Goal: Task Accomplishment & Management: Use online tool/utility

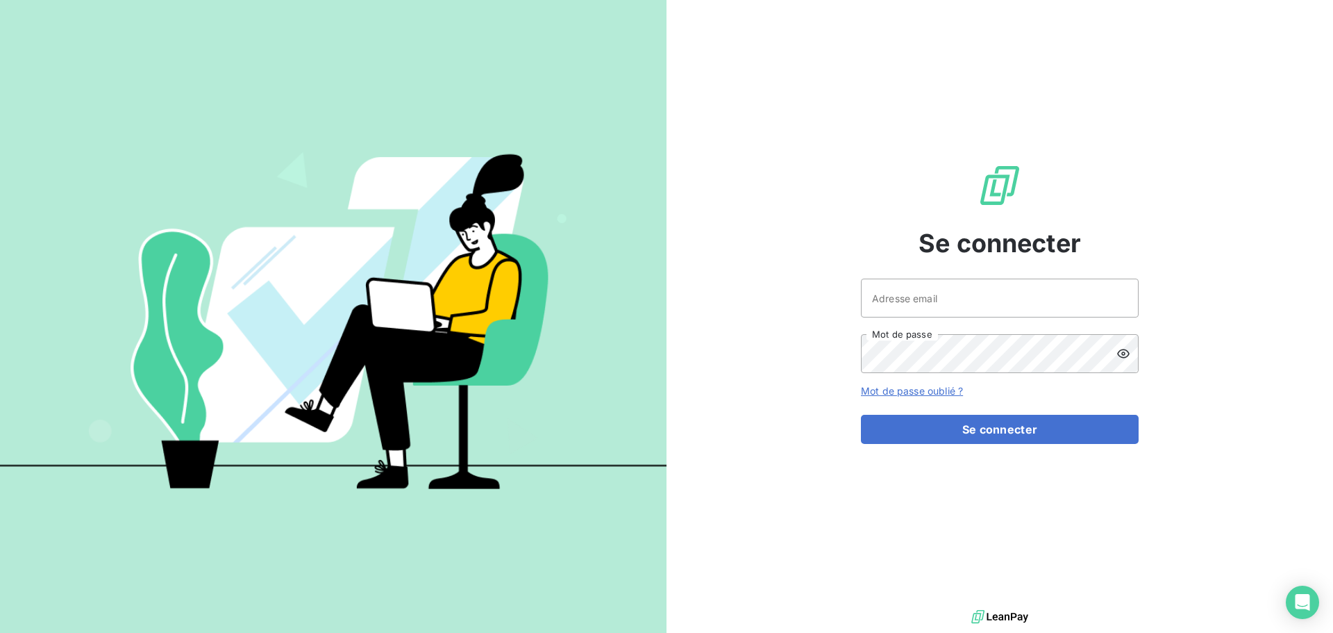
click at [796, 299] on keeper-lock "Open Keeper Popup" at bounding box center [1119, 298] width 17 height 17
type input "[EMAIL_ADDRESS][DOMAIN_NAME]"
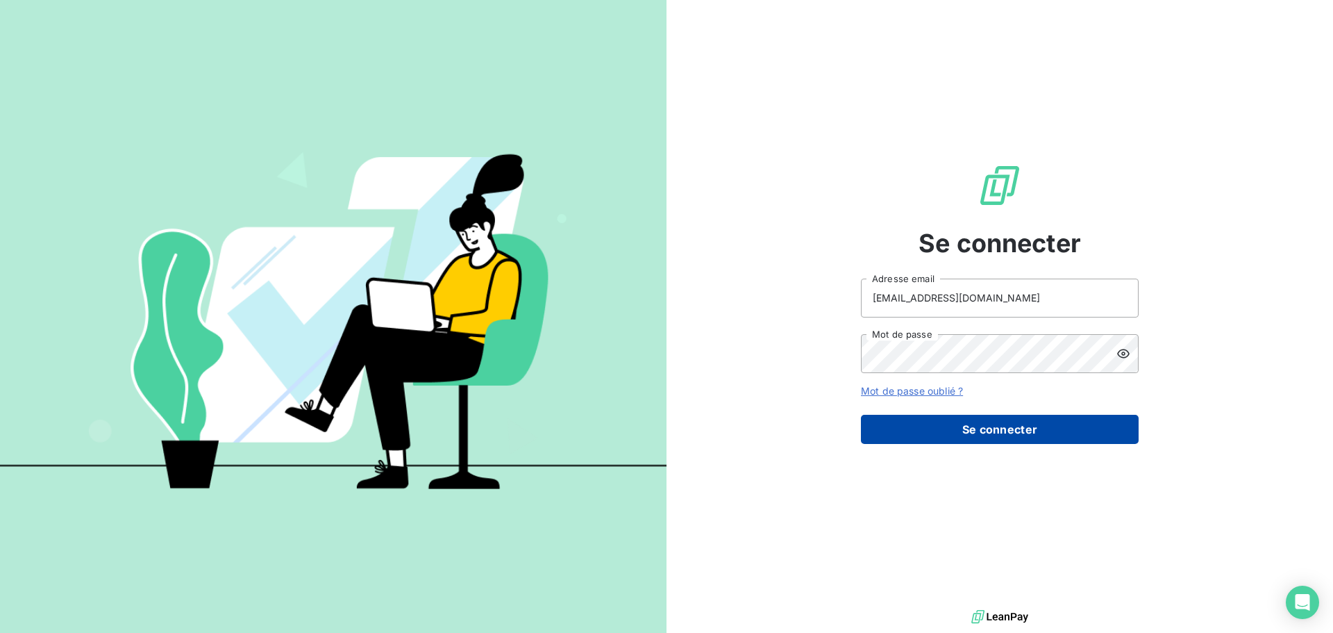
click at [796, 433] on button "Se connecter" at bounding box center [1000, 429] width 278 height 29
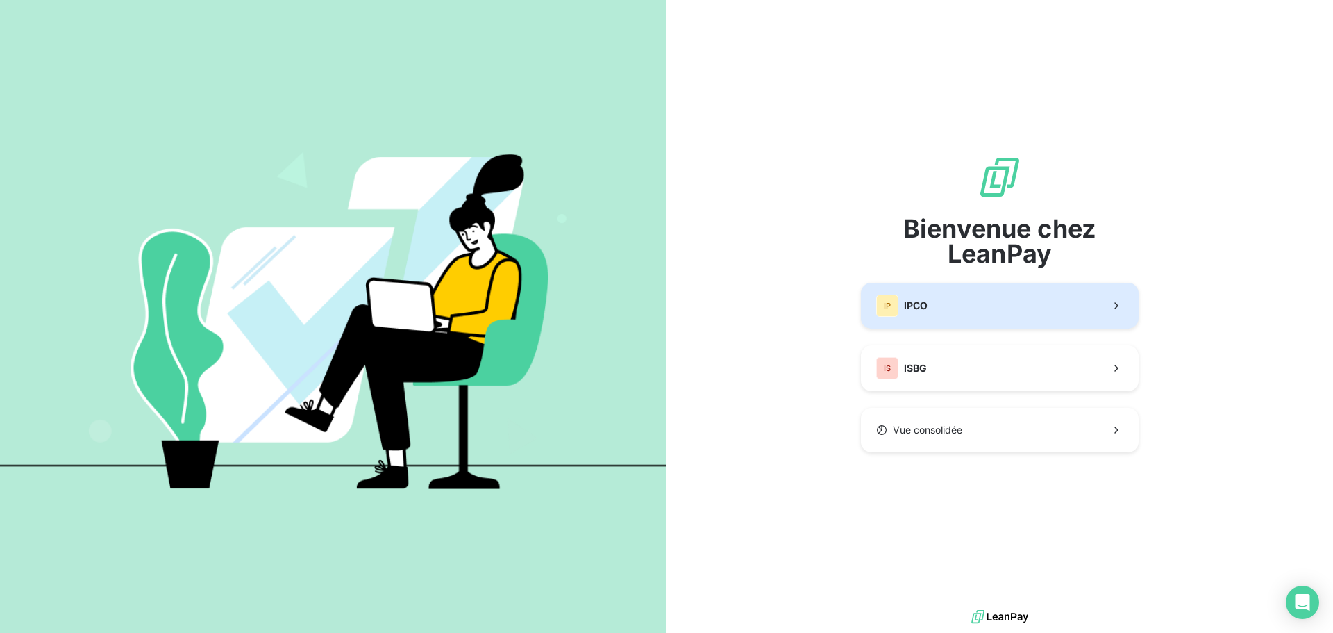
click at [796, 305] on button "IP IPCO" at bounding box center [1000, 306] width 278 height 46
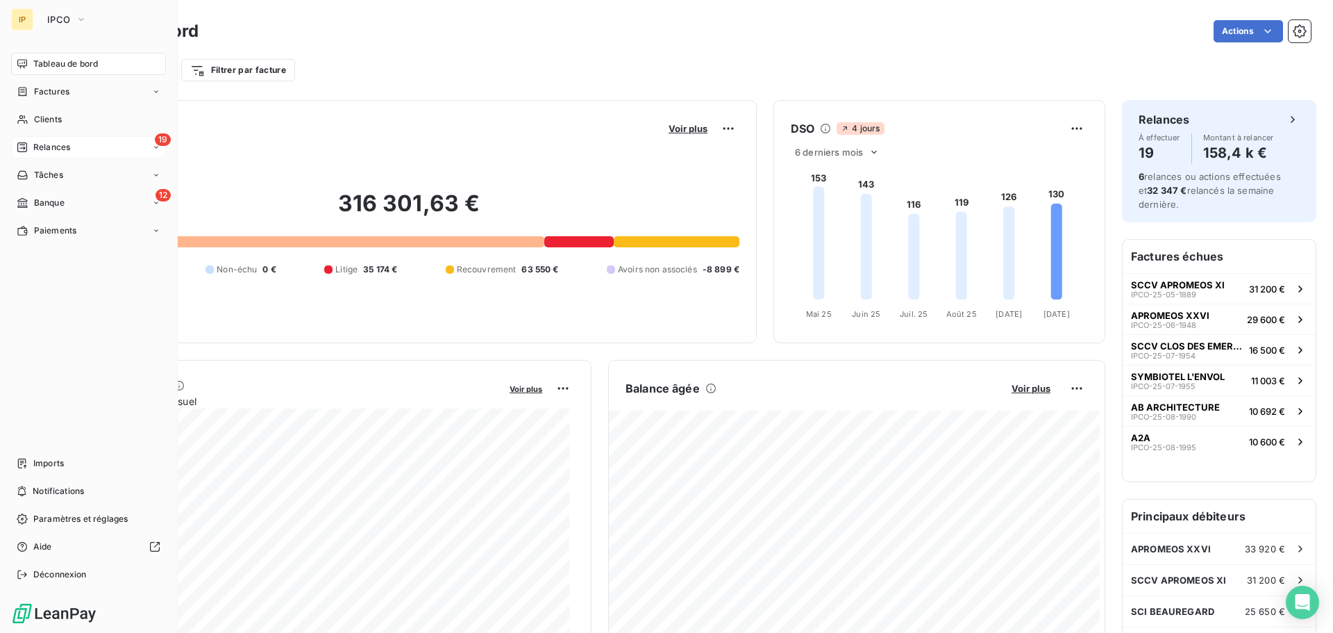
click at [34, 143] on span "Relances" at bounding box center [51, 147] width 37 height 12
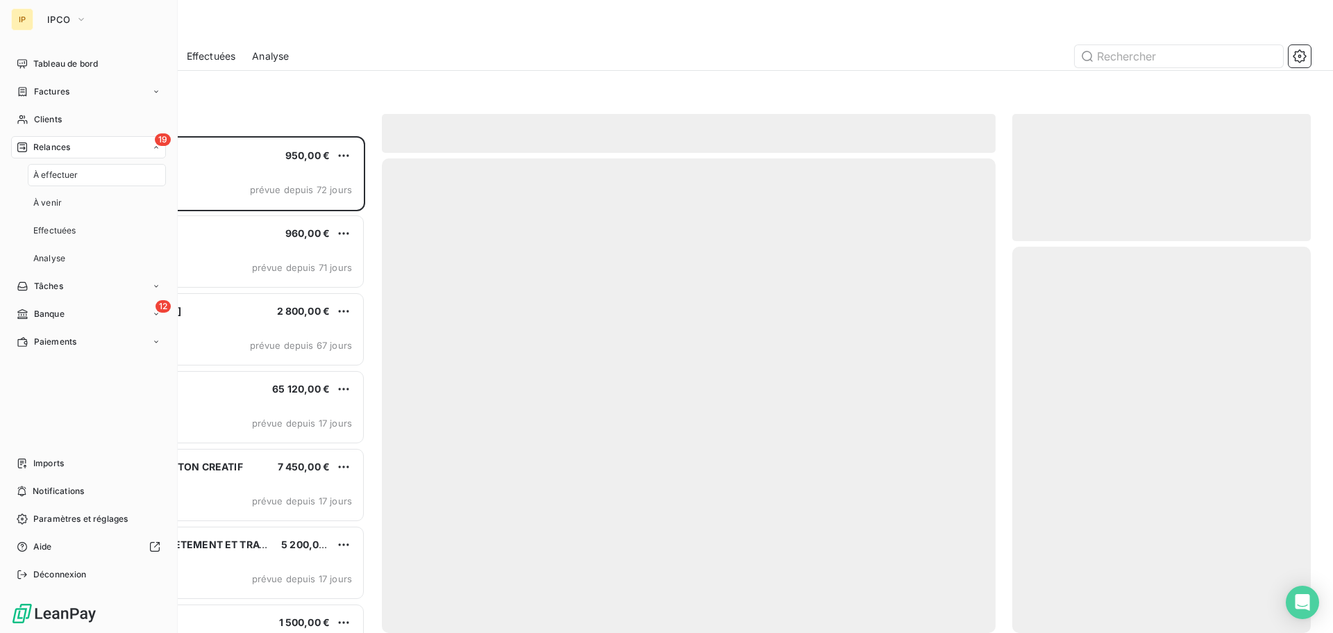
scroll to position [486, 288]
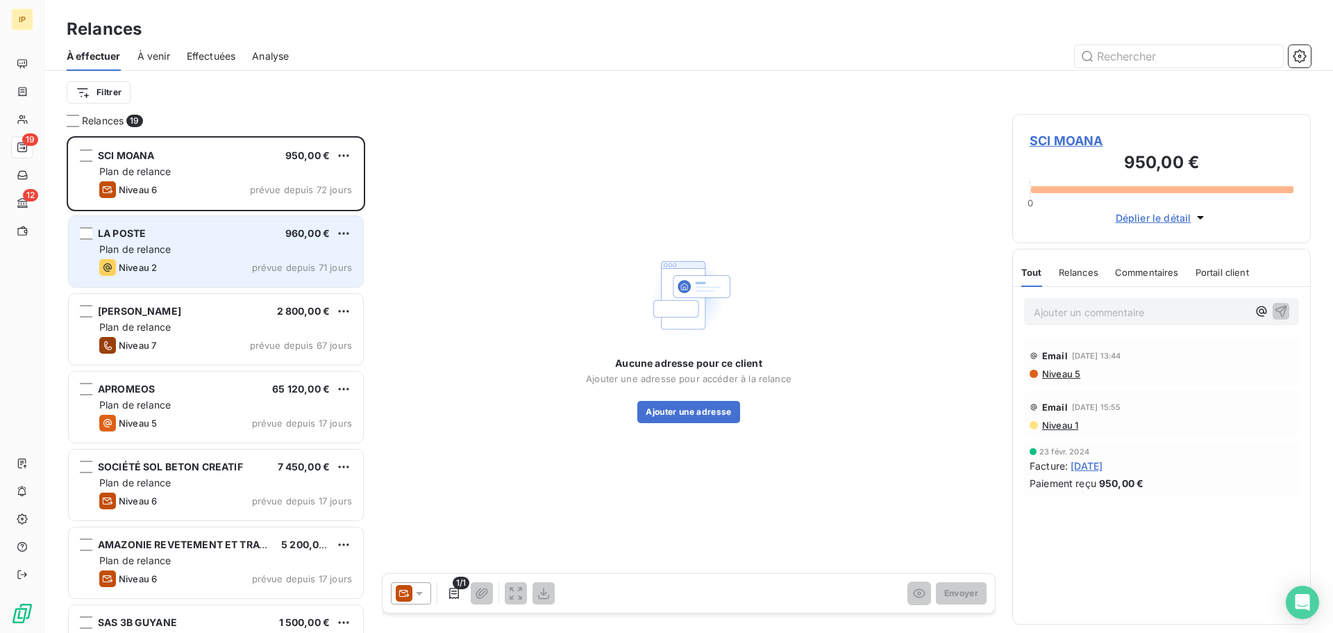
click at [199, 244] on div "Plan de relance" at bounding box center [225, 249] width 253 height 14
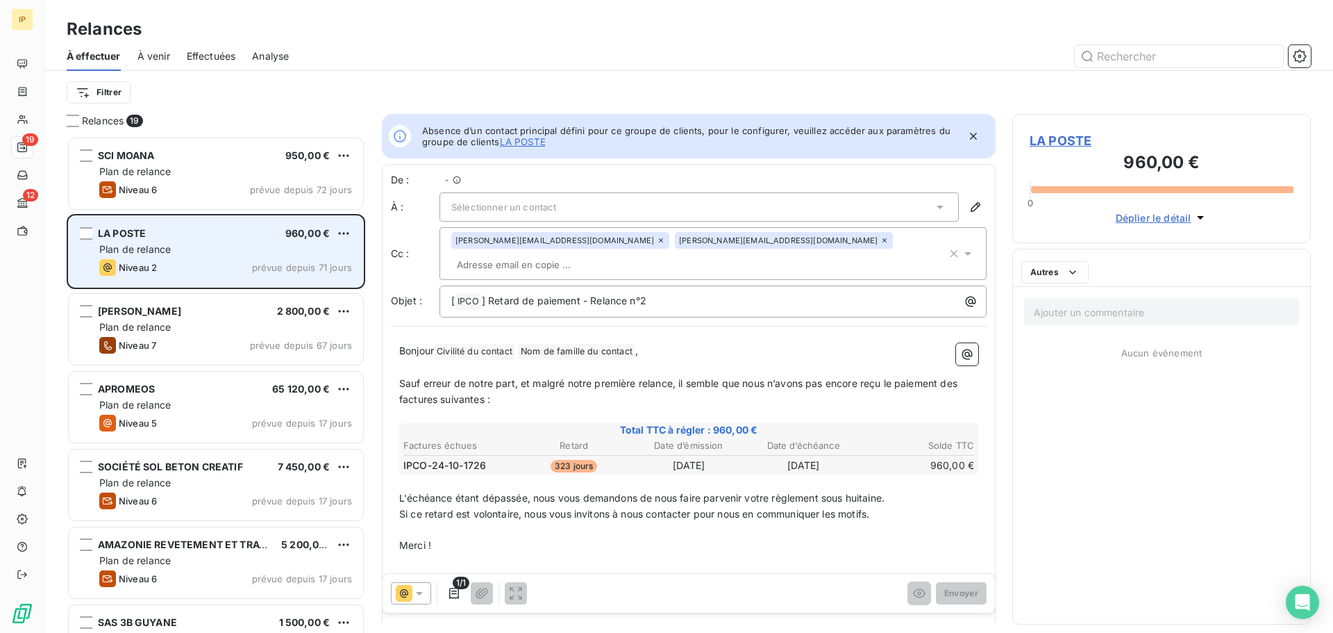
scroll to position [11, 11]
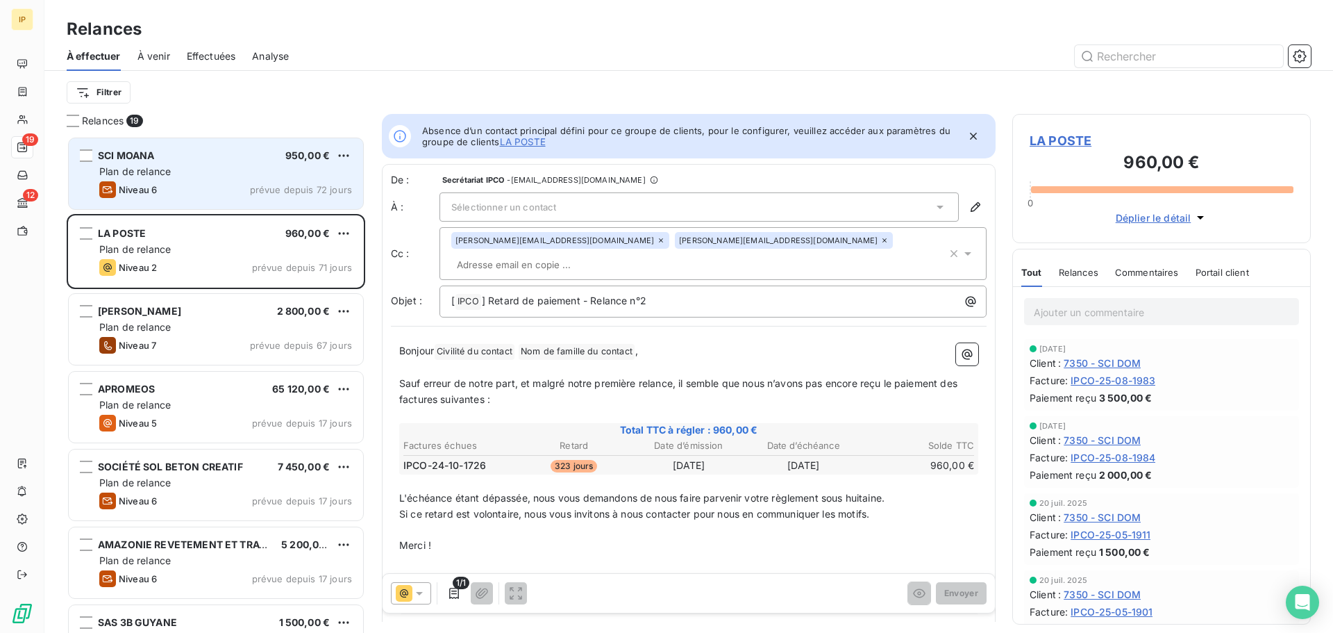
click at [213, 178] on div "SCI MOANA 950,00 € Plan de relance Niveau 6 prévue depuis 72 jours" at bounding box center [216, 173] width 294 height 71
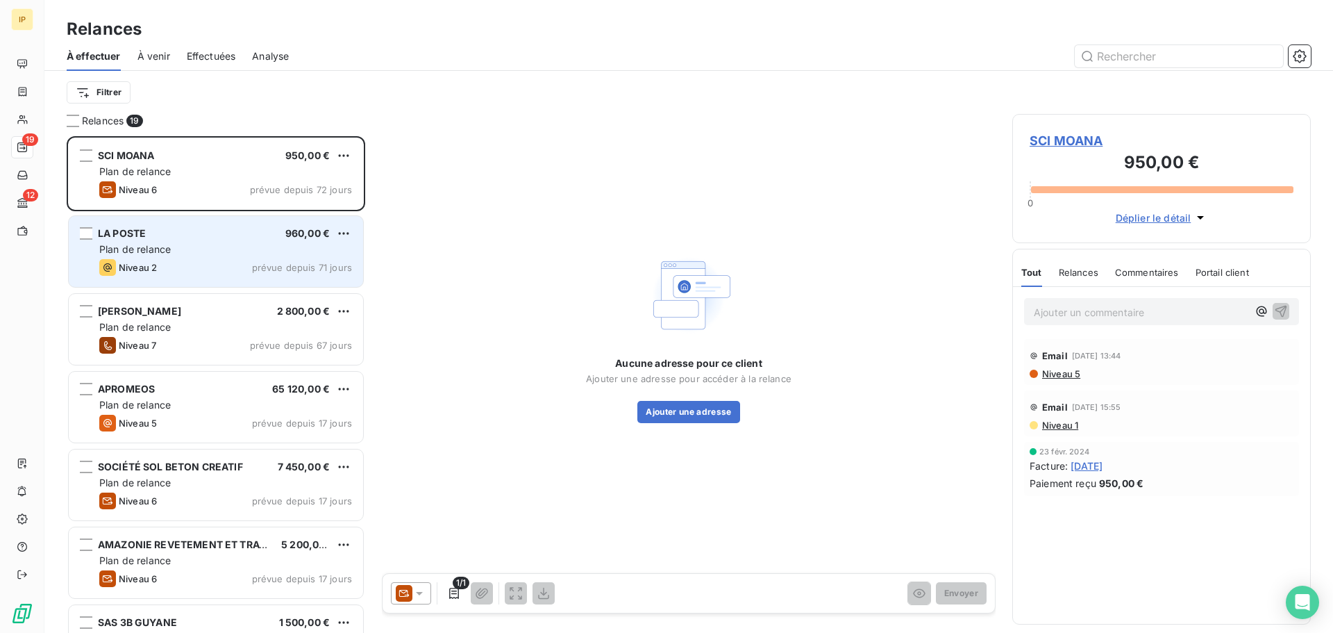
click at [226, 240] on div "LA POSTE 960,00 € Plan de relance Niveau 2 prévue depuis 71 jours" at bounding box center [216, 251] width 294 height 71
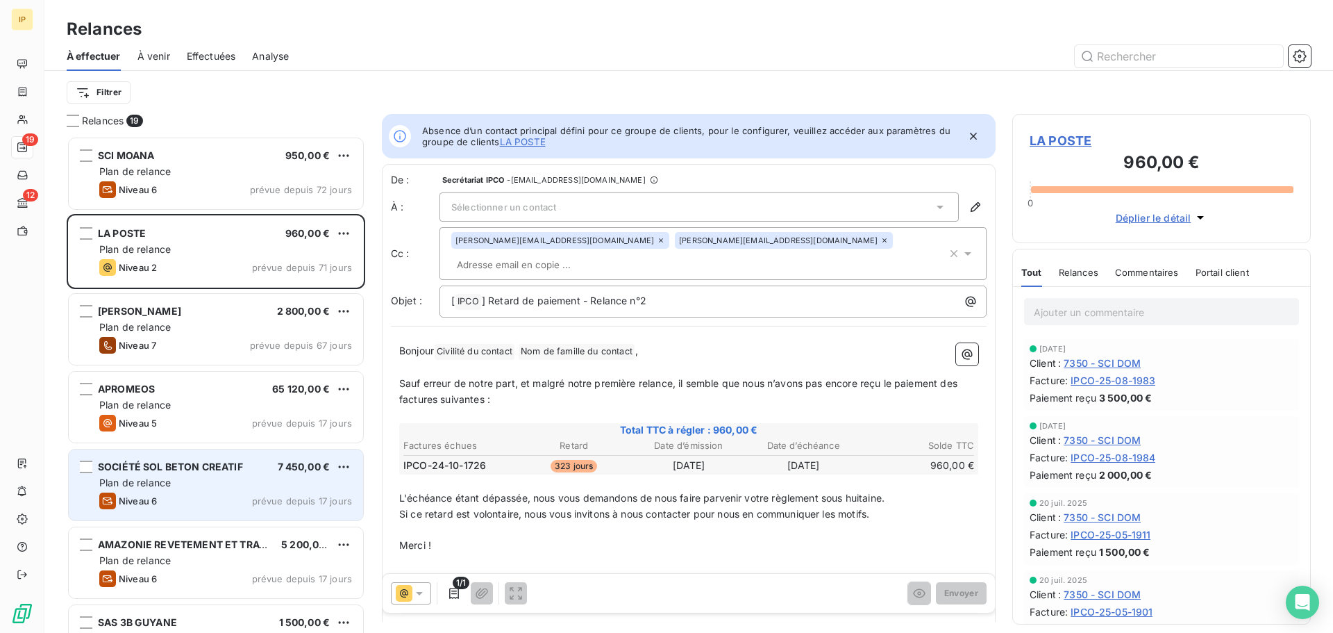
click at [228, 471] on span "SOCIÉTÉ SOL BETON CREATIF" at bounding box center [170, 466] width 145 height 12
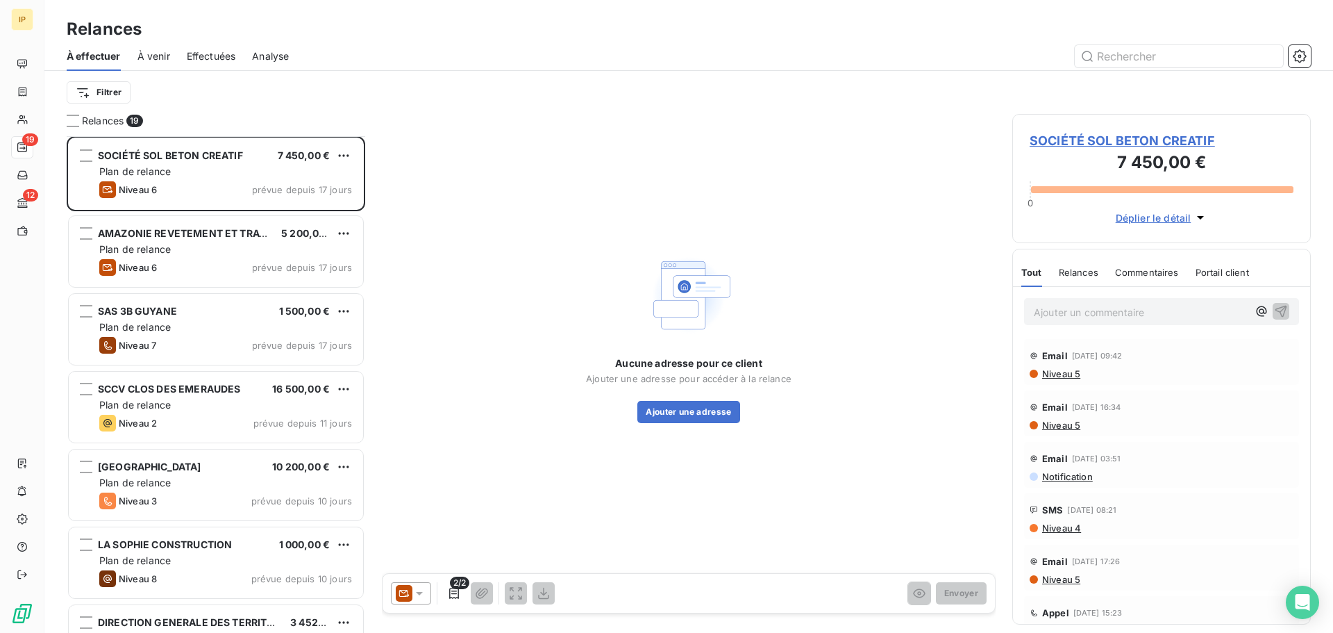
scroll to position [325, 0]
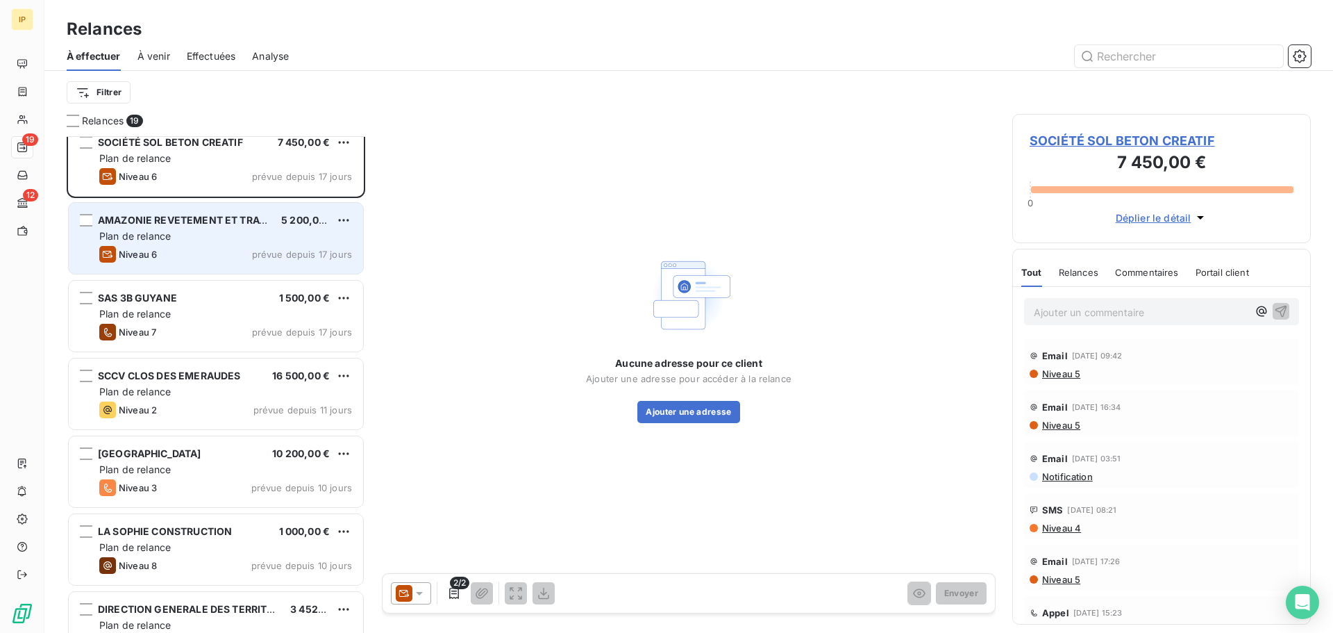
click at [191, 237] on div "Plan de relance" at bounding box center [225, 236] width 253 height 14
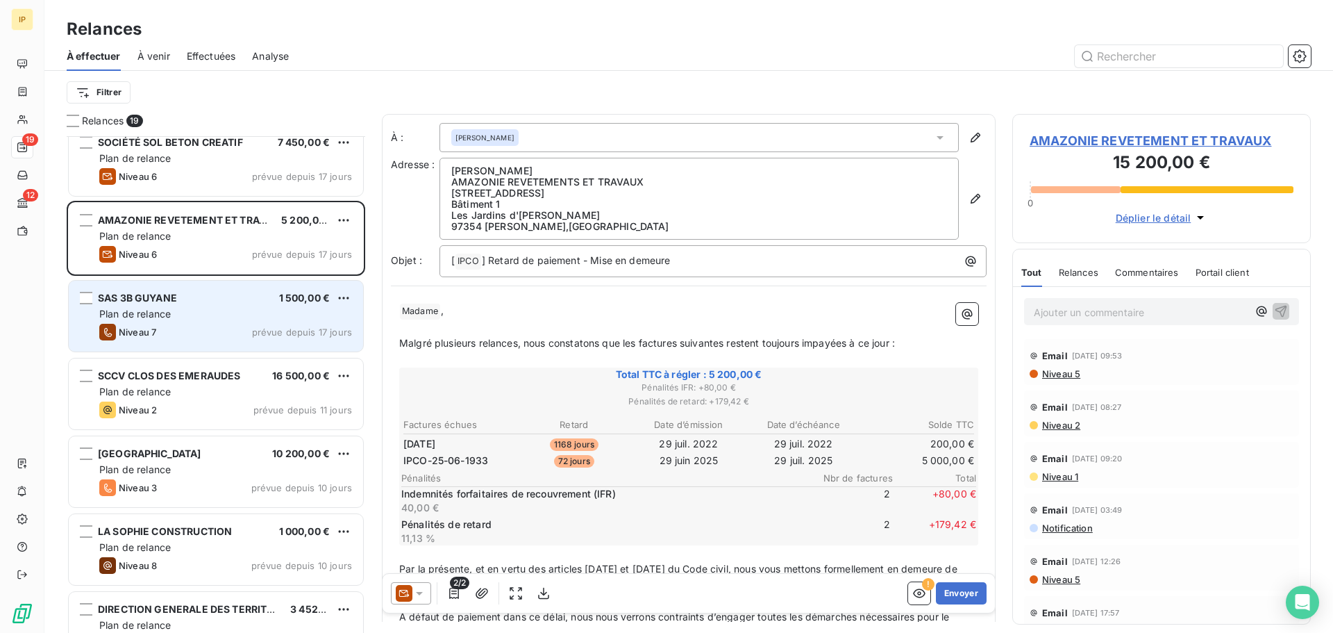
click at [202, 307] on div "Plan de relance" at bounding box center [225, 314] width 253 height 14
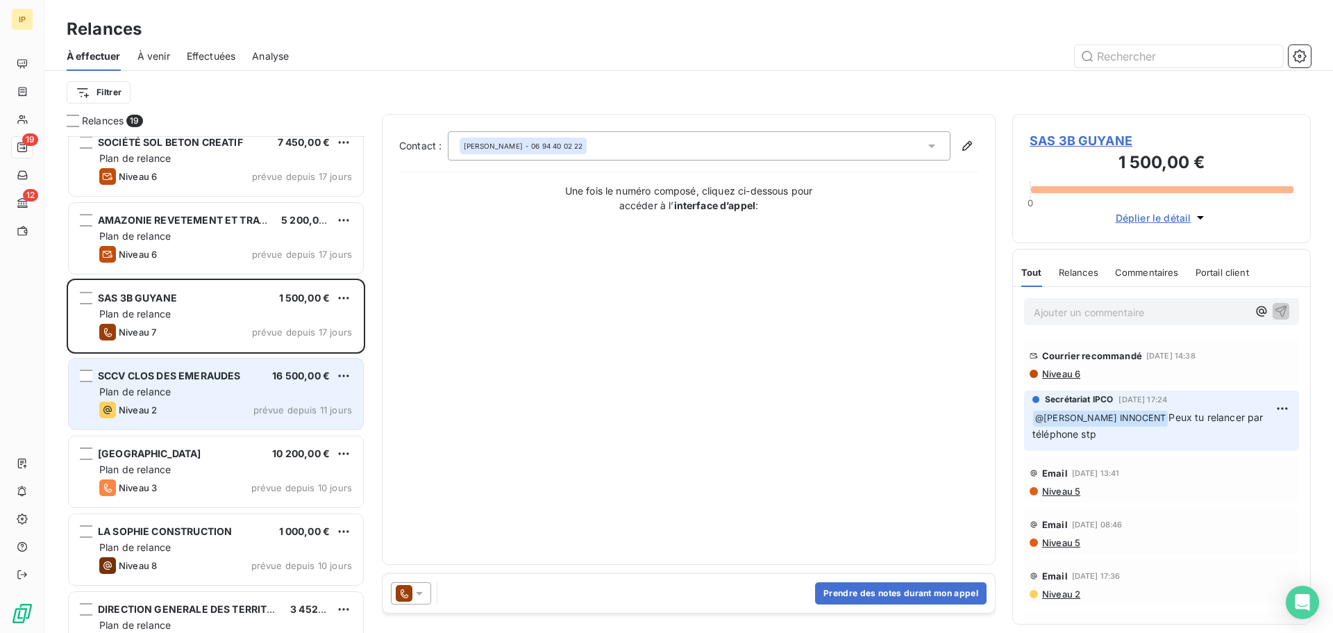
click at [224, 385] on div "Plan de relance" at bounding box center [225, 392] width 253 height 14
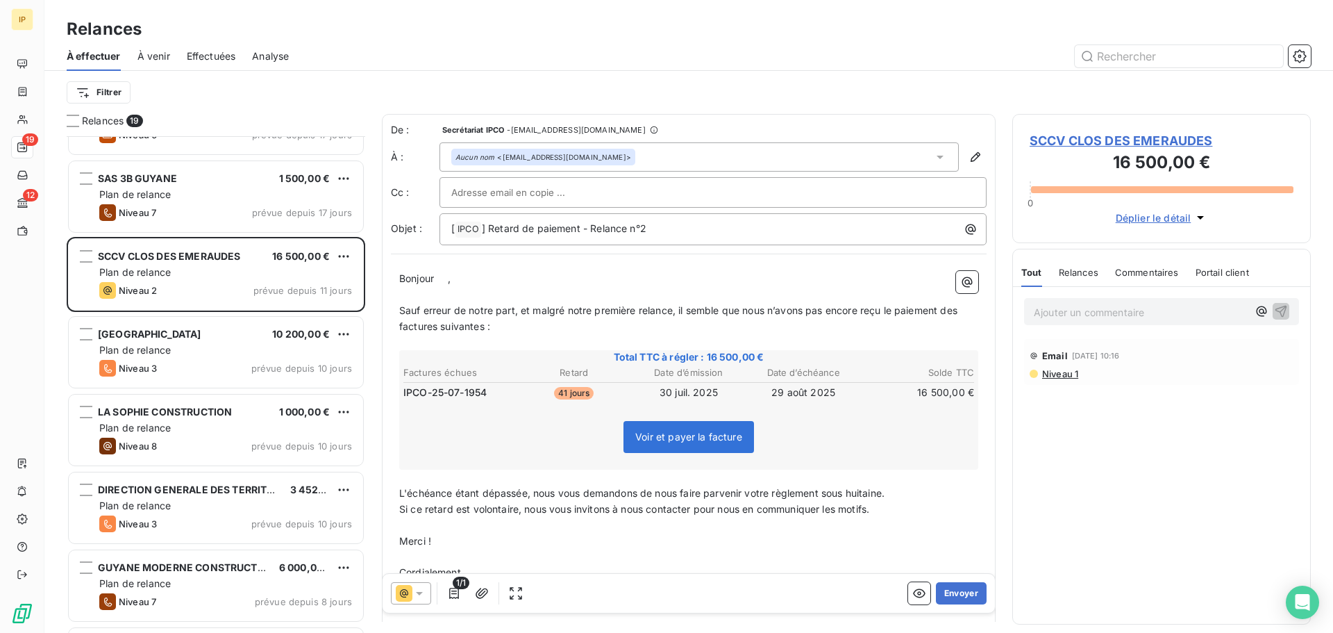
scroll to position [464, 0]
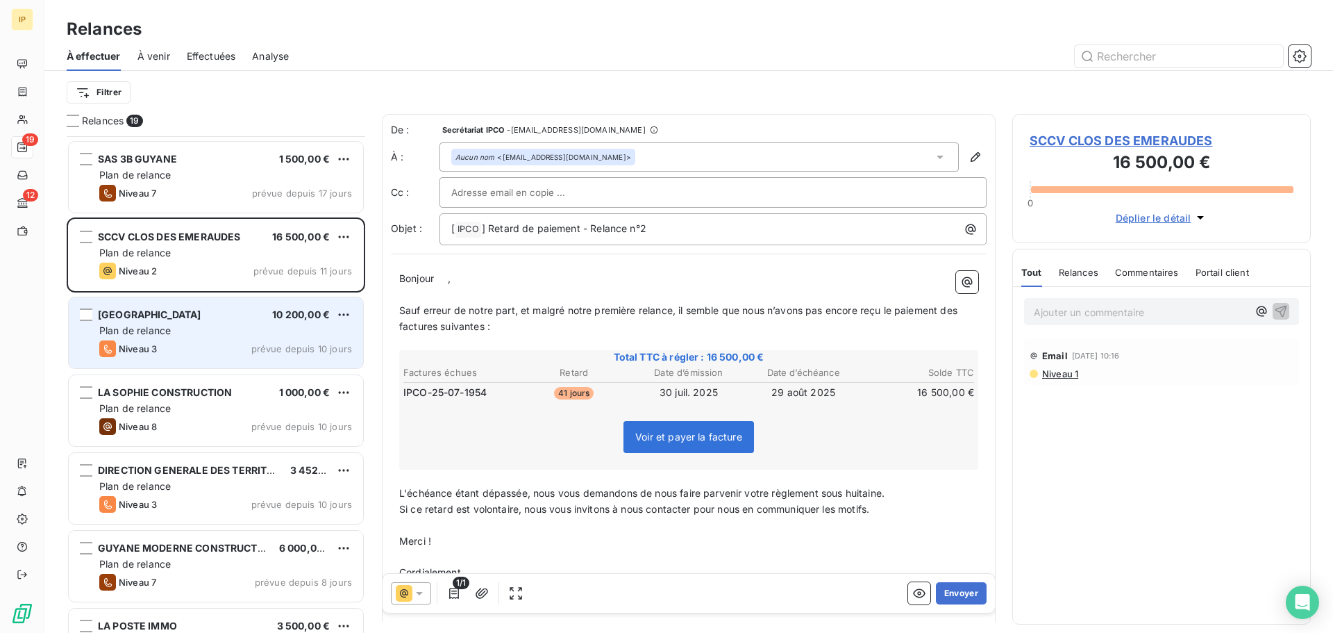
click at [230, 328] on div "Plan de relance" at bounding box center [225, 331] width 253 height 14
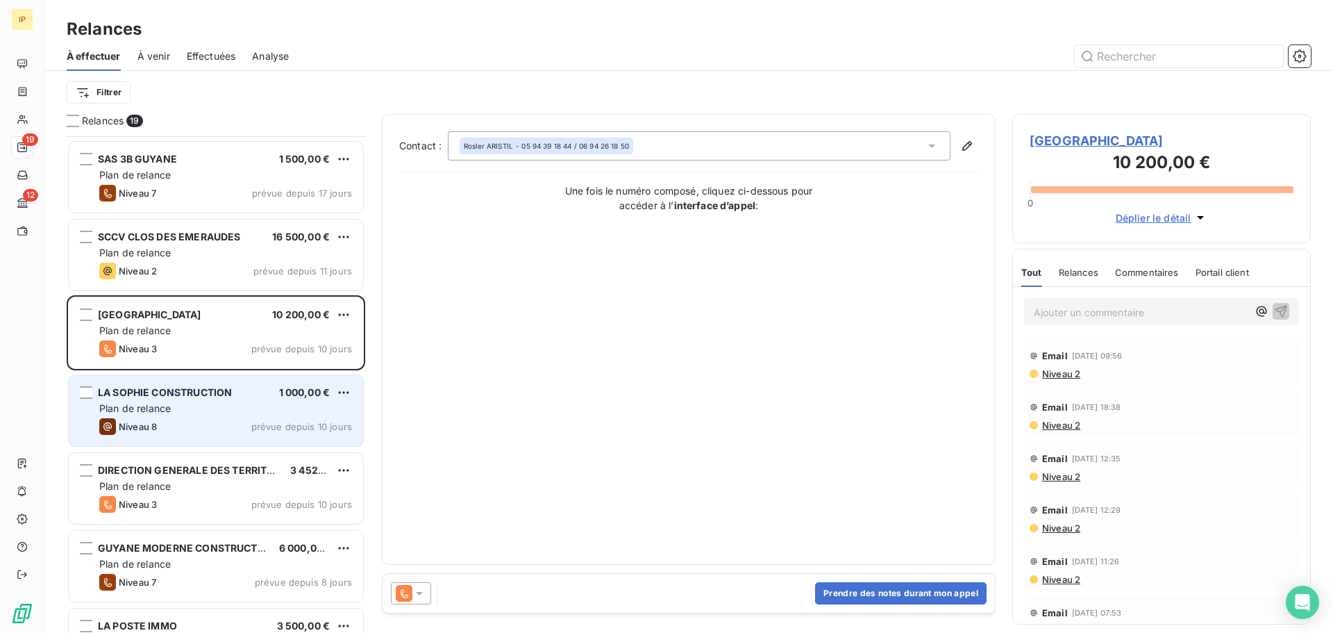
click at [219, 402] on div "Plan de relance" at bounding box center [225, 408] width 253 height 14
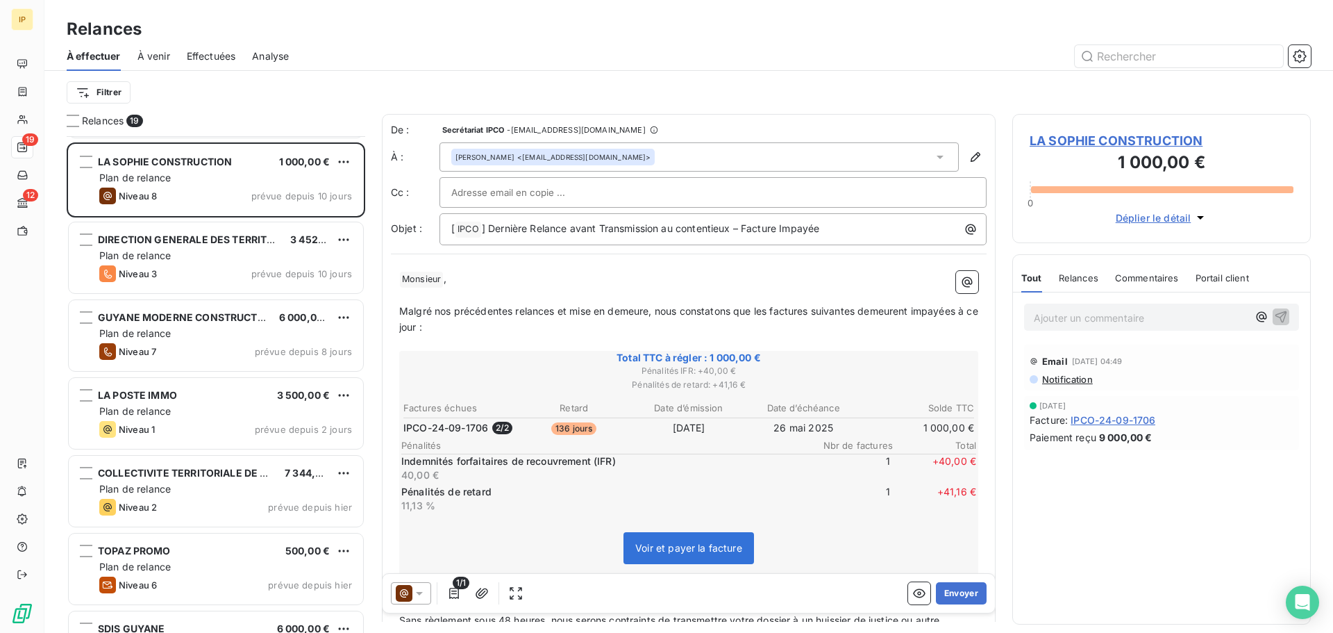
scroll to position [742, 0]
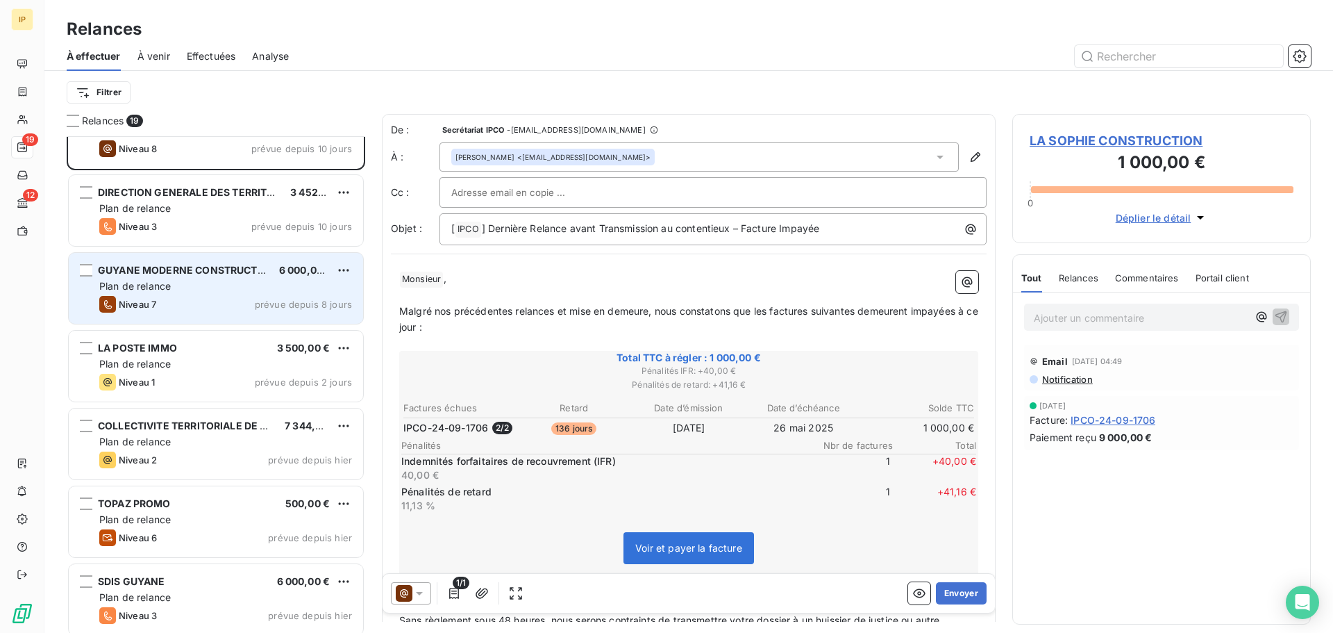
click at [212, 286] on div "Plan de relance" at bounding box center [225, 286] width 253 height 14
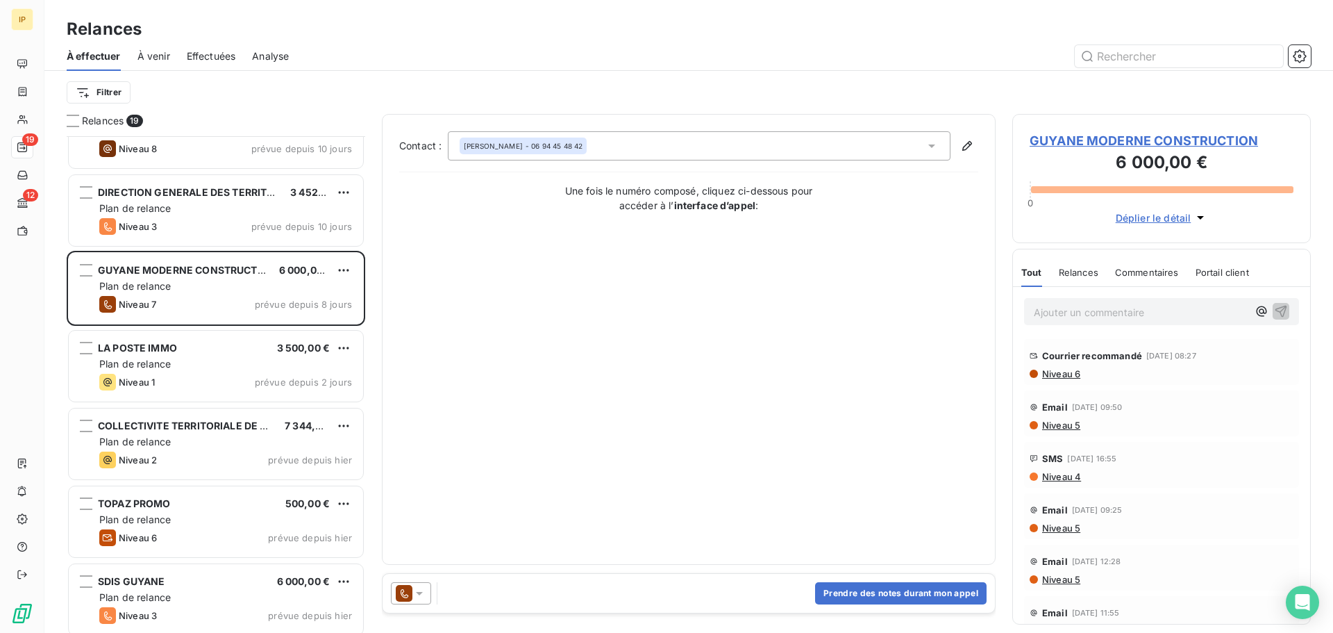
click at [796, 371] on span "Niveau 6" at bounding box center [1061, 373] width 40 height 11
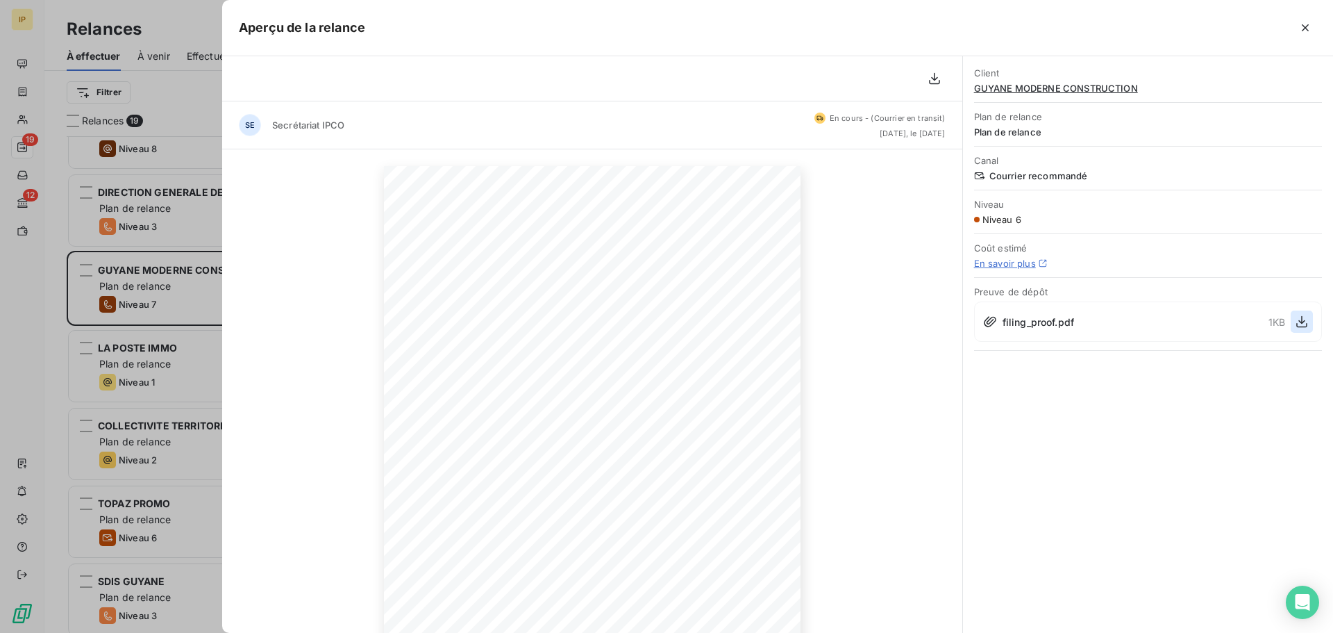
click at [796, 326] on icon "button" at bounding box center [1302, 322] width 14 height 14
click at [796, 26] on icon "button" at bounding box center [1305, 28] width 14 height 14
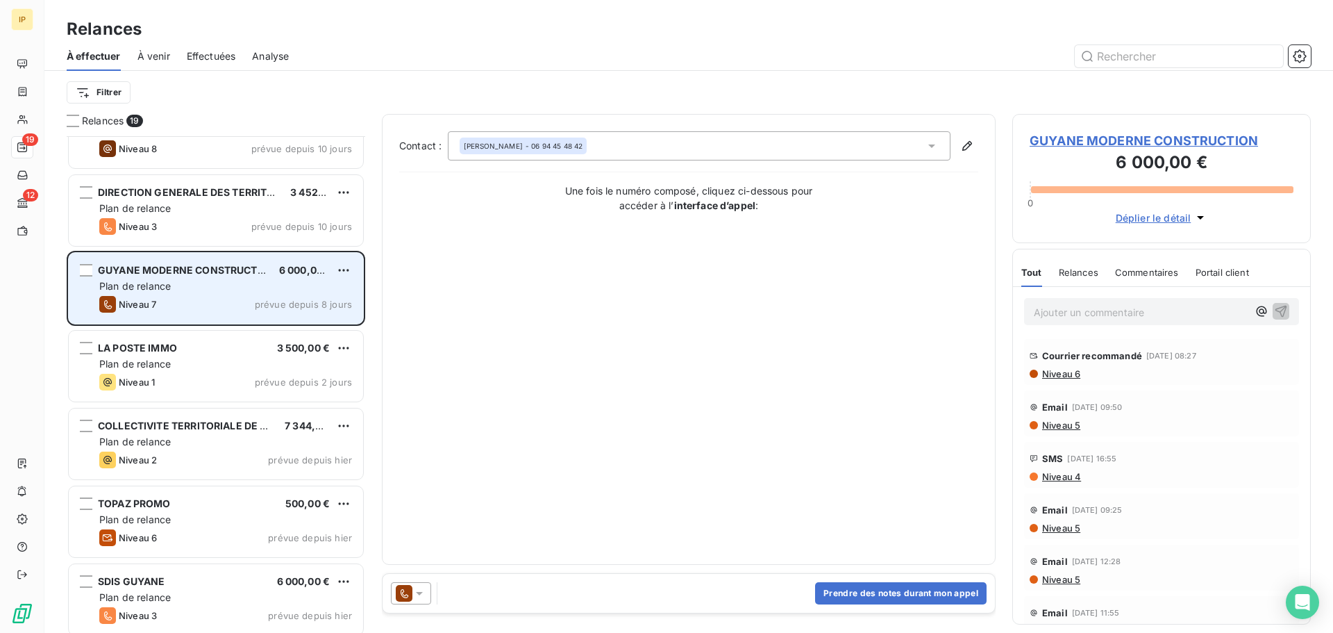
click at [239, 297] on div "Niveau 7 prévue depuis 8 jours" at bounding box center [225, 304] width 253 height 17
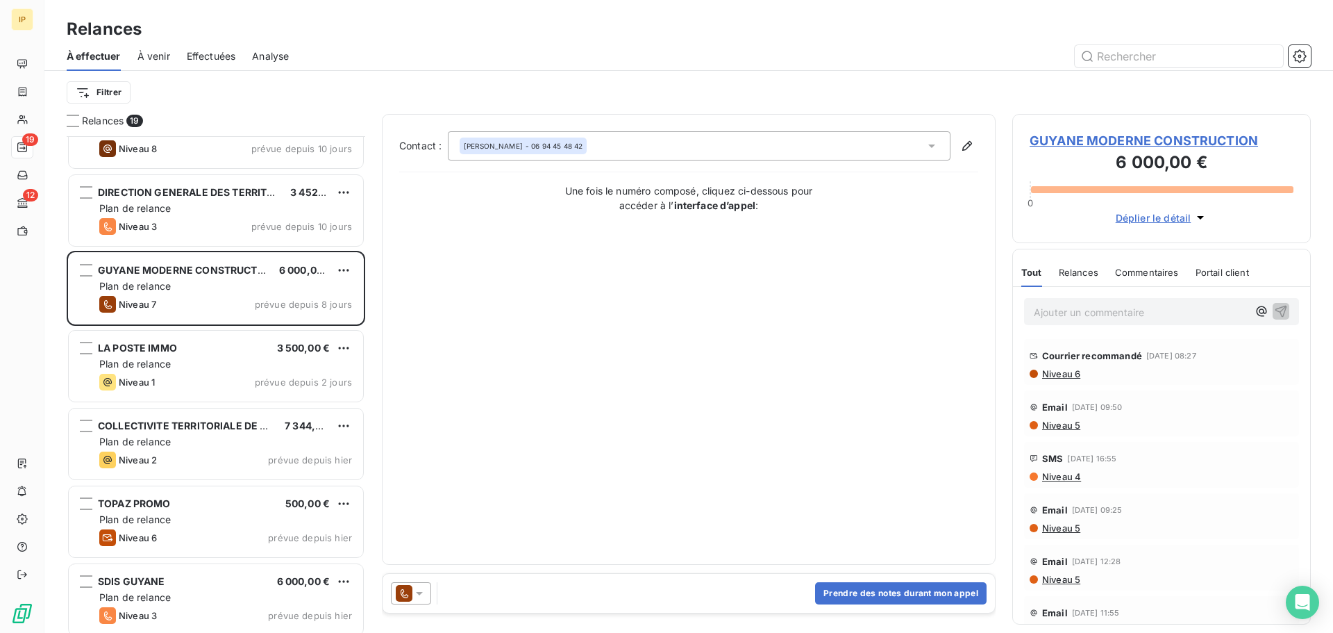
click at [419, 548] on icon at bounding box center [419, 593] width 7 height 3
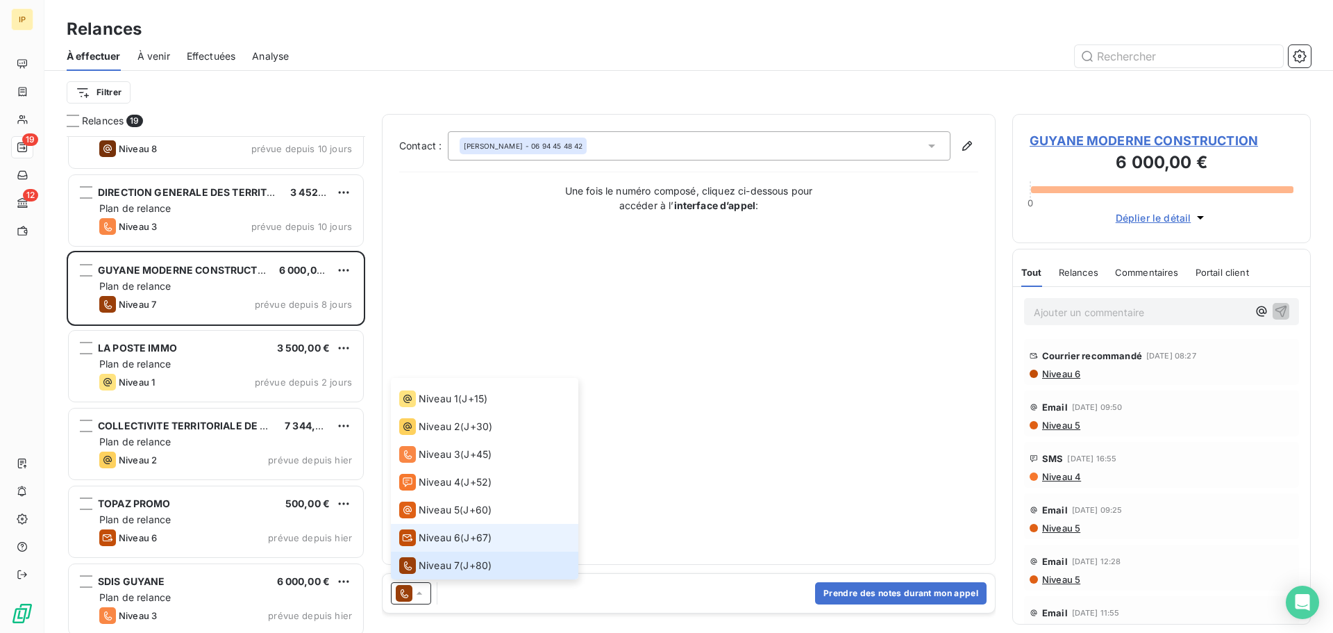
scroll to position [49, 0]
click at [453, 548] on span "Niveau 8" at bounding box center [440, 565] width 42 height 14
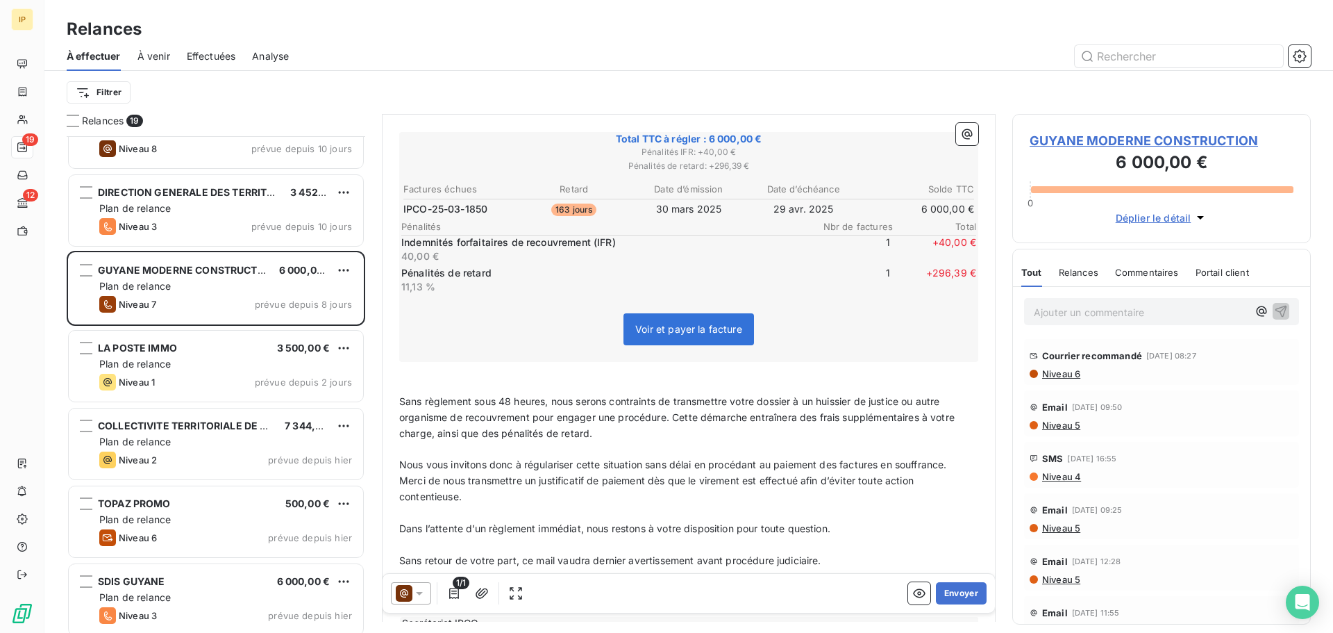
scroll to position [302, 0]
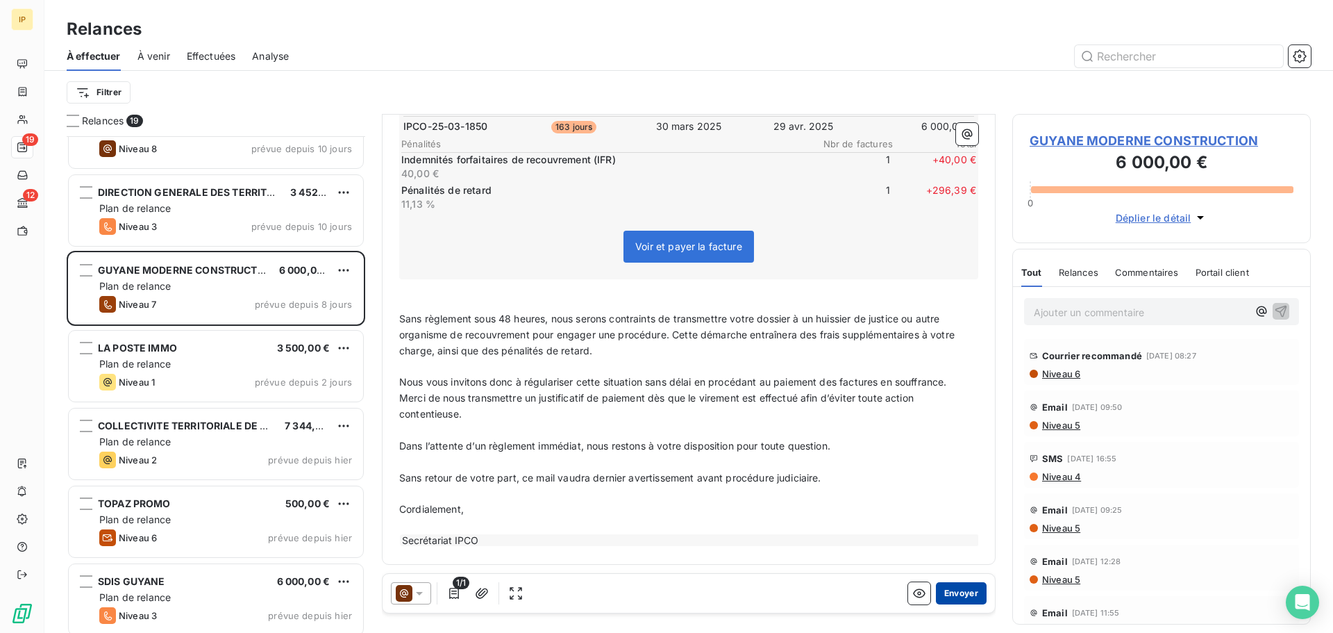
click at [796, 548] on button "Envoyer" at bounding box center [961, 593] width 51 height 22
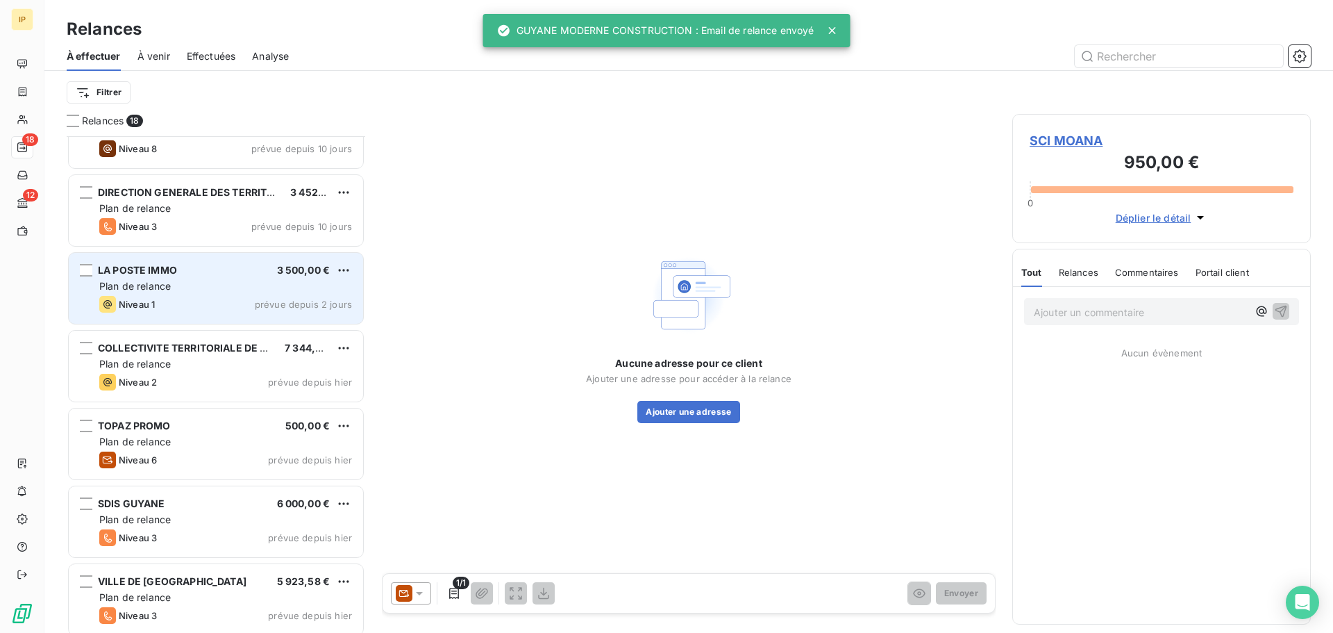
scroll to position [742, 0]
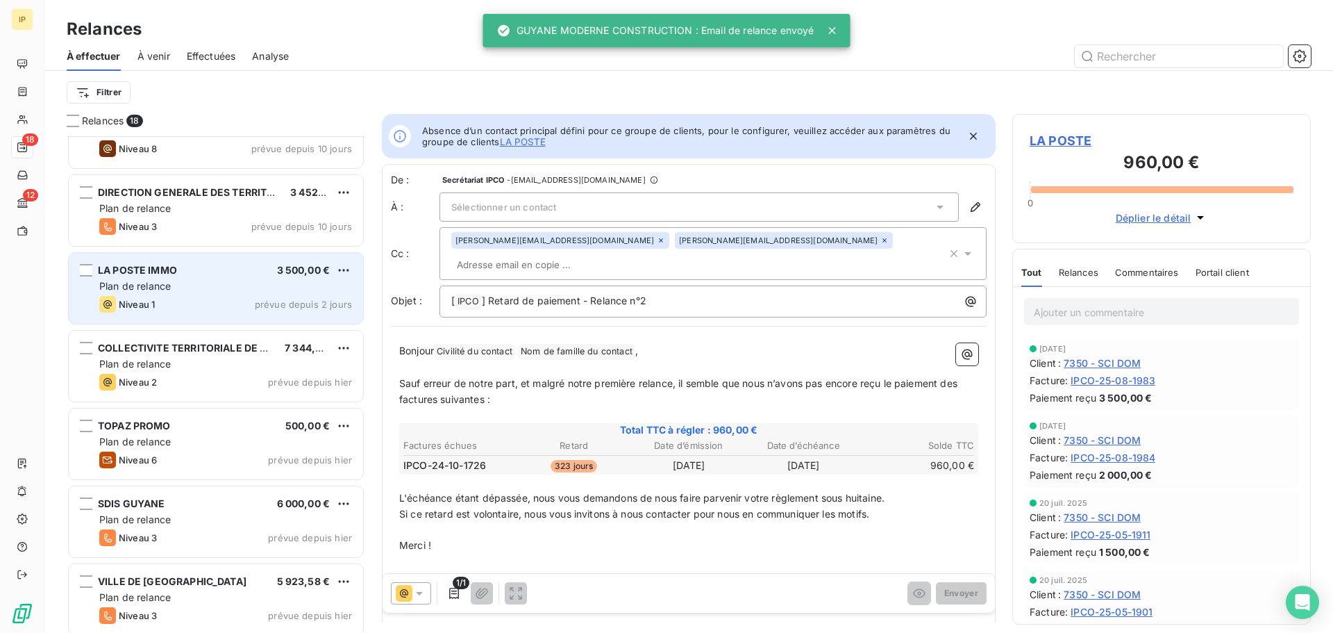
click at [240, 281] on div "Plan de relance" at bounding box center [225, 286] width 253 height 14
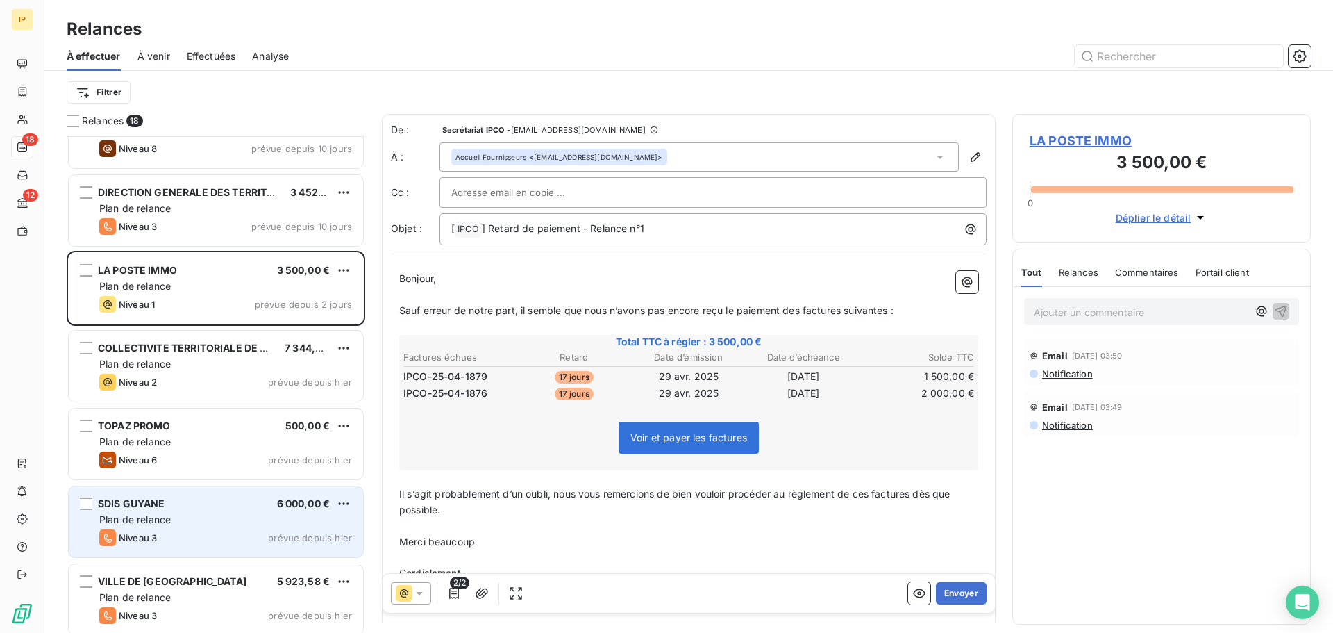
click at [240, 509] on div "SDIS GUYANE 6 000,00 €" at bounding box center [225, 503] width 253 height 12
